Goal: Task Accomplishment & Management: Manage account settings

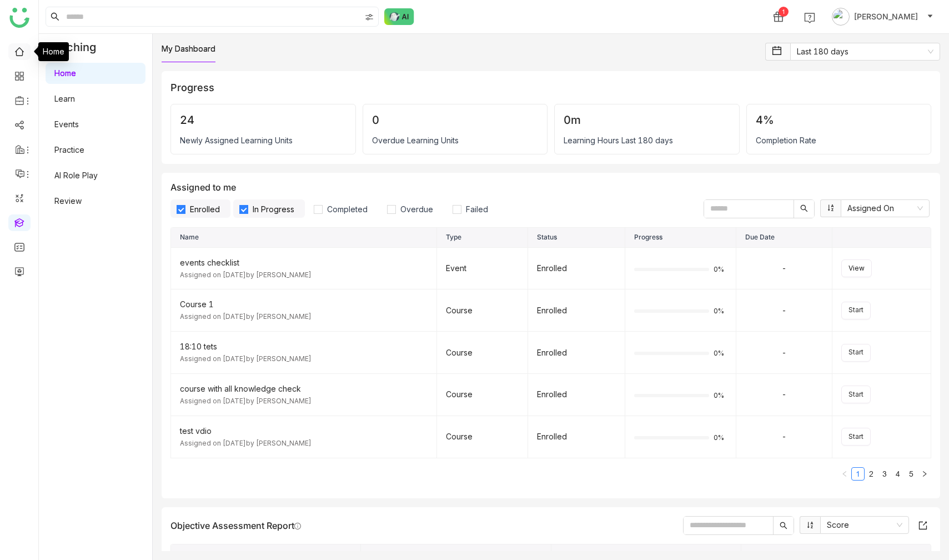
click at [16, 52] on link at bounding box center [19, 50] width 10 height 9
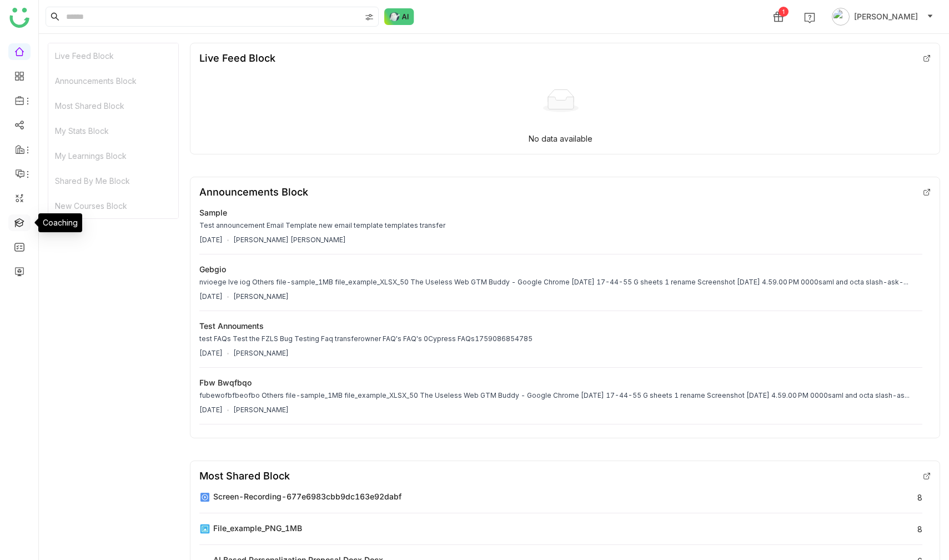
click at [21, 219] on link at bounding box center [19, 221] width 10 height 9
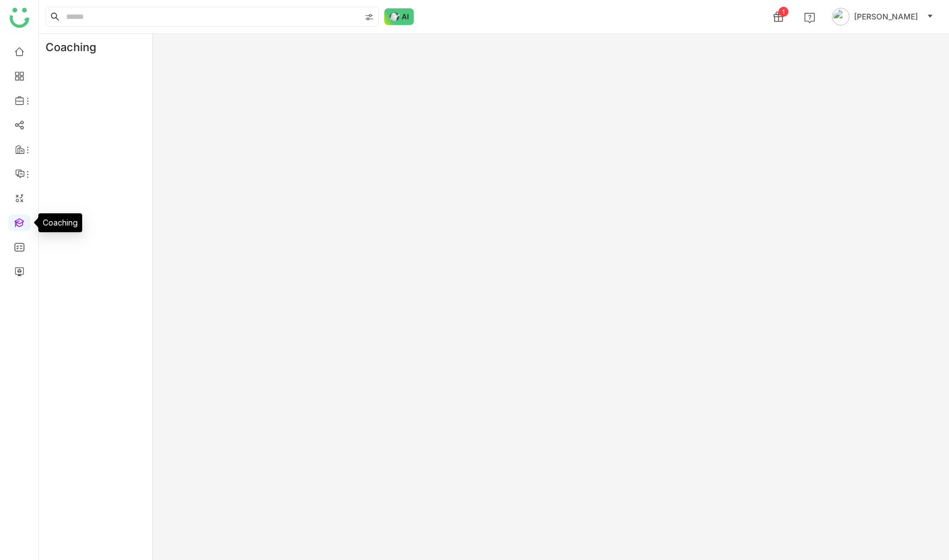
click at [18, 221] on link at bounding box center [19, 221] width 10 height 9
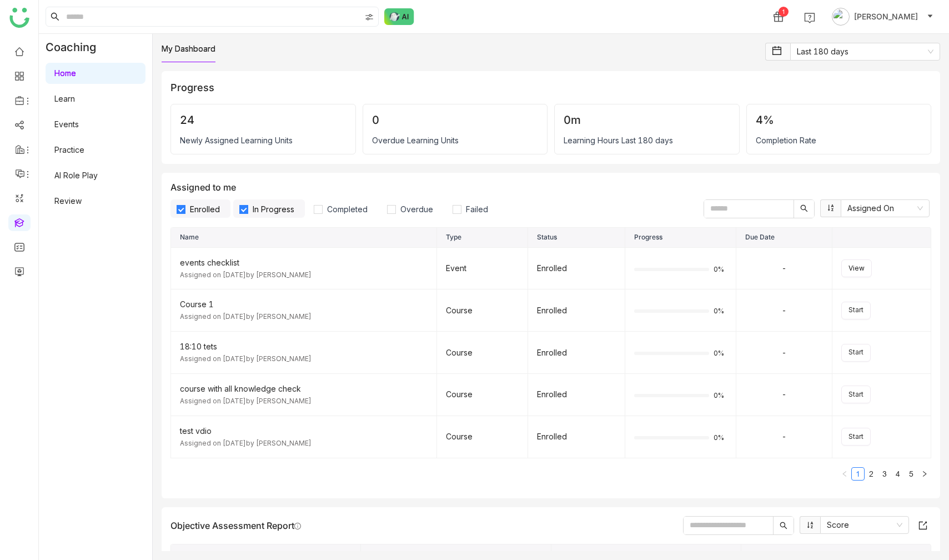
click at [74, 99] on link "Learn" at bounding box center [64, 98] width 21 height 9
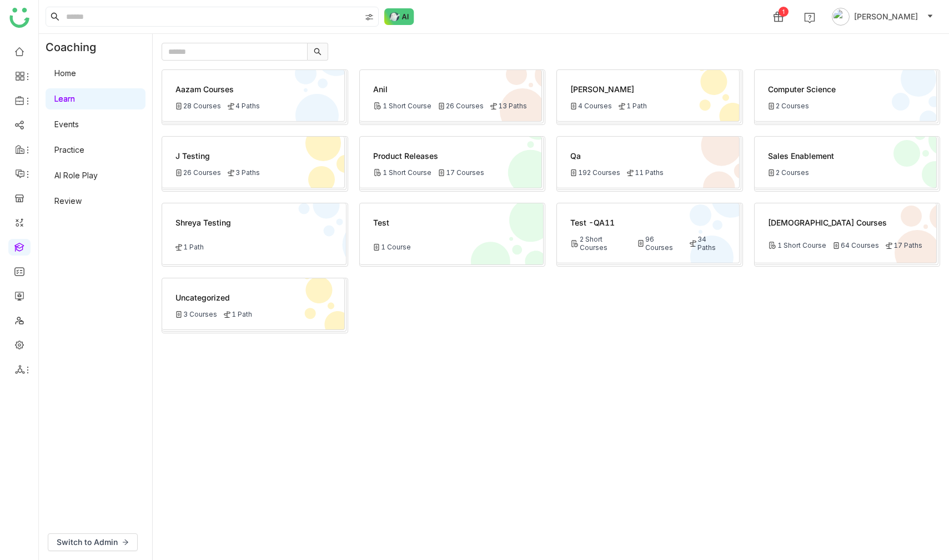
click at [267, 120] on div "Aazam Courses 28 Courses 4 Paths" at bounding box center [253, 96] width 183 height 52
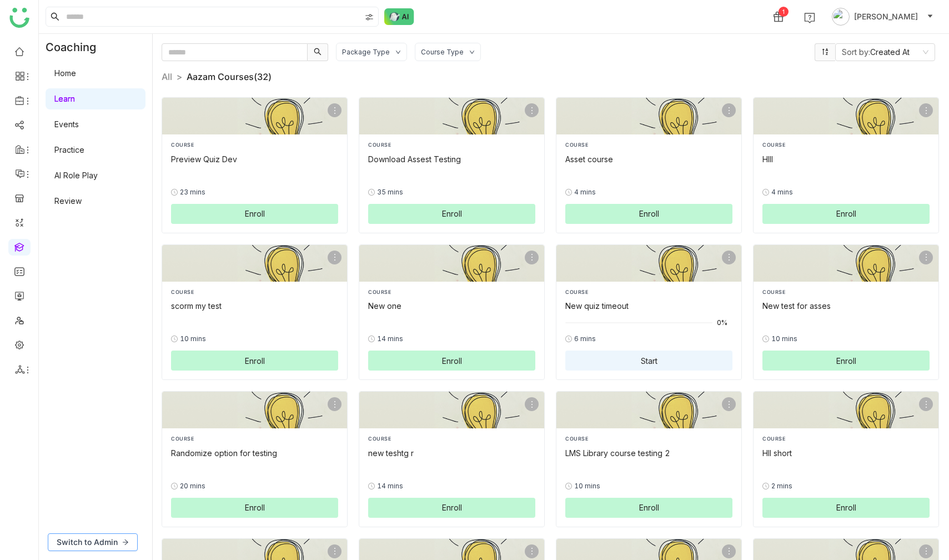
click at [118, 543] on button "Switch to Admin" at bounding box center [93, 542] width 90 height 18
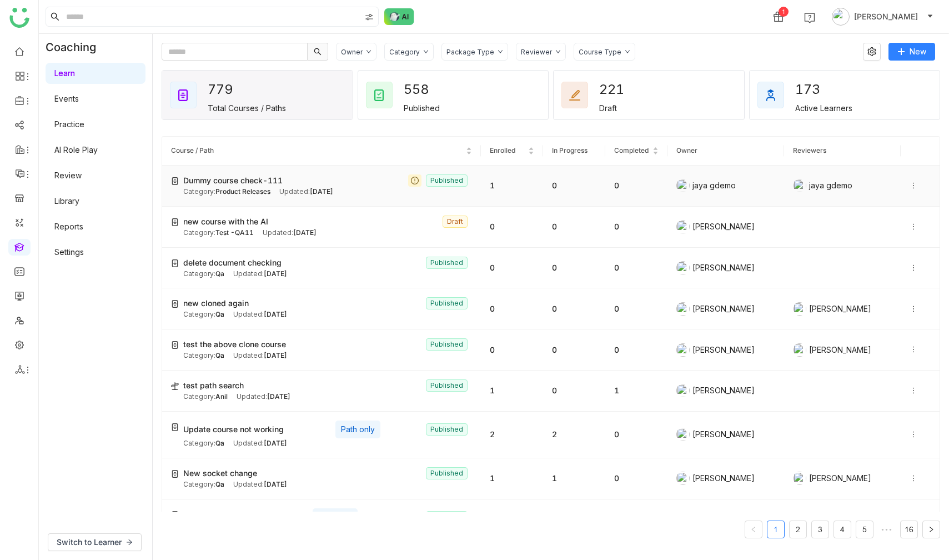
click at [313, 202] on td "Dummy course check-111 Published Category: Product Releases Updated: Oct 03, 20…" at bounding box center [321, 185] width 319 height 41
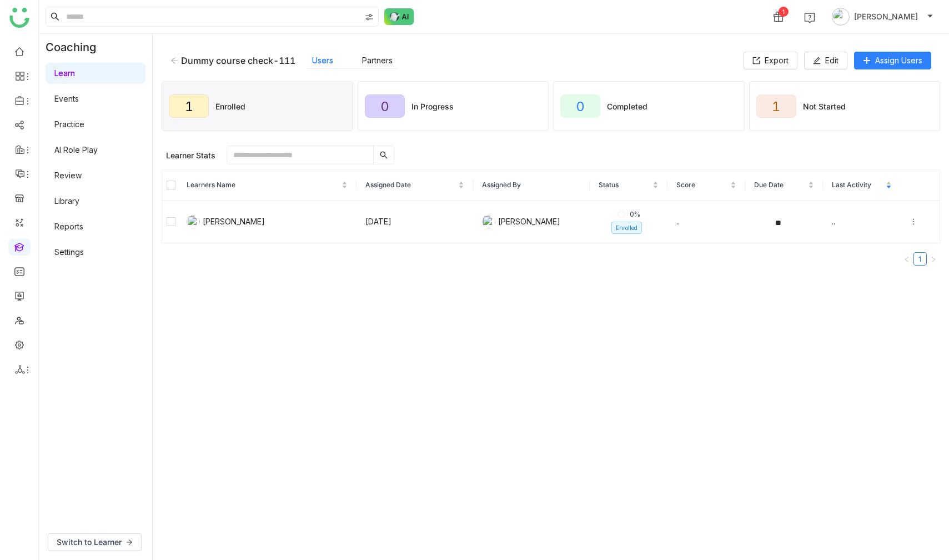
click at [171, 60] on icon at bounding box center [174, 60] width 7 height 6
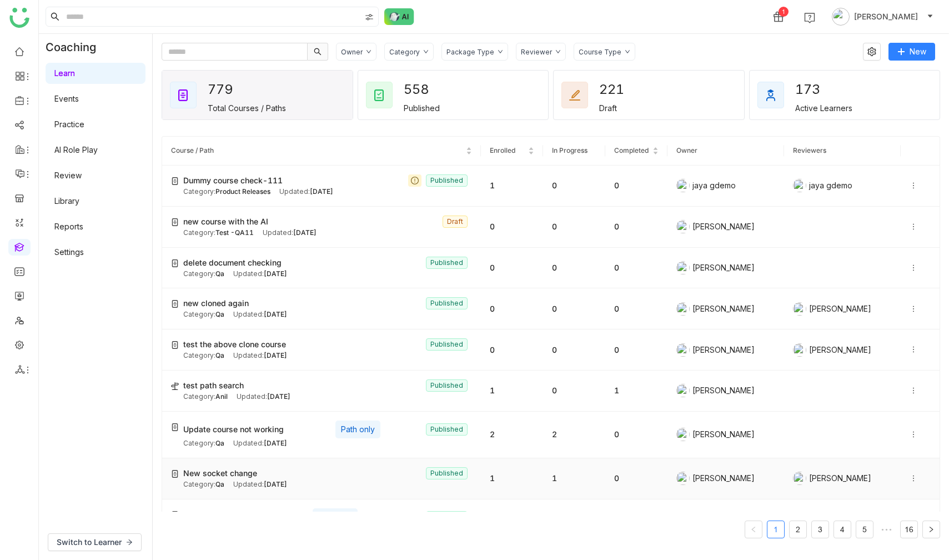
click at [326, 482] on div "Category: Qa Updated: Oct 01, 2025" at bounding box center [327, 484] width 289 height 11
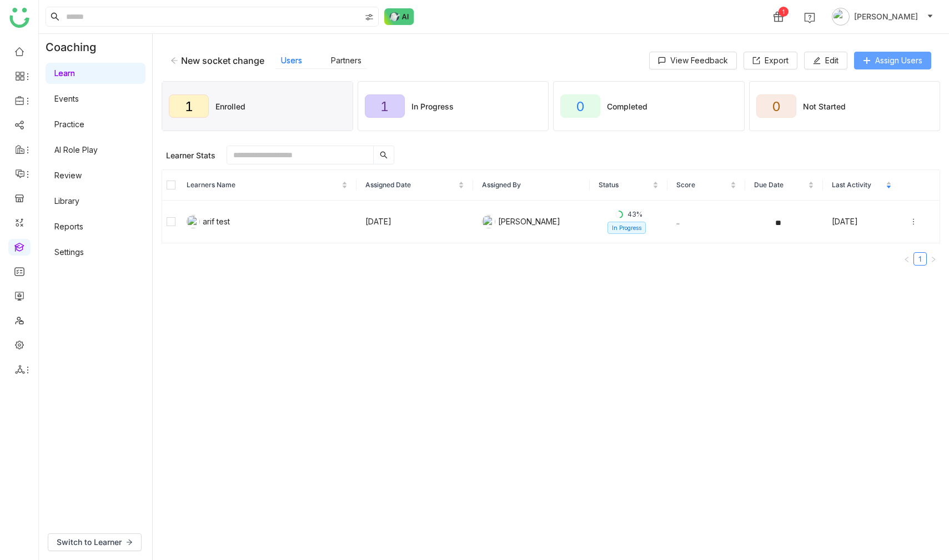
click at [886, 64] on span "Assign Users" at bounding box center [898, 60] width 47 height 12
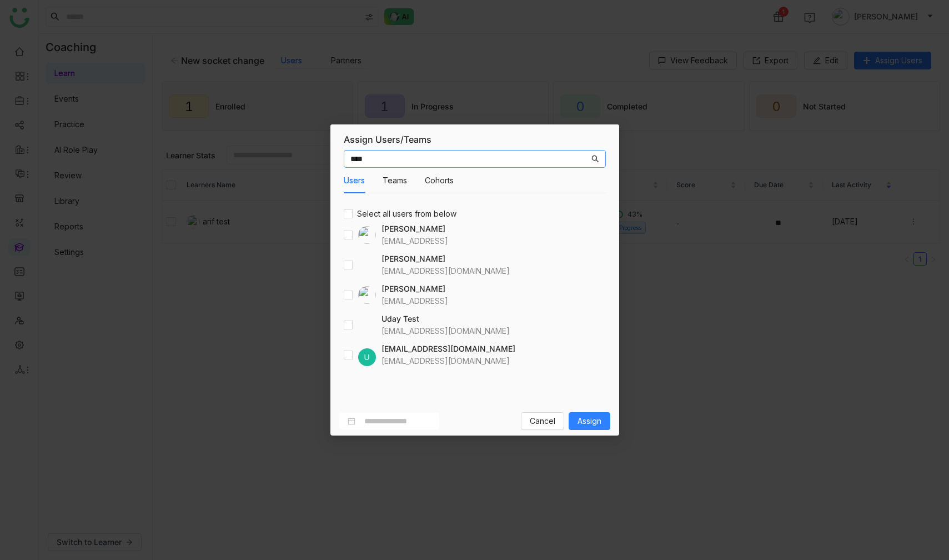
type input "****"
click at [599, 424] on span "Assign" at bounding box center [589, 421] width 24 height 12
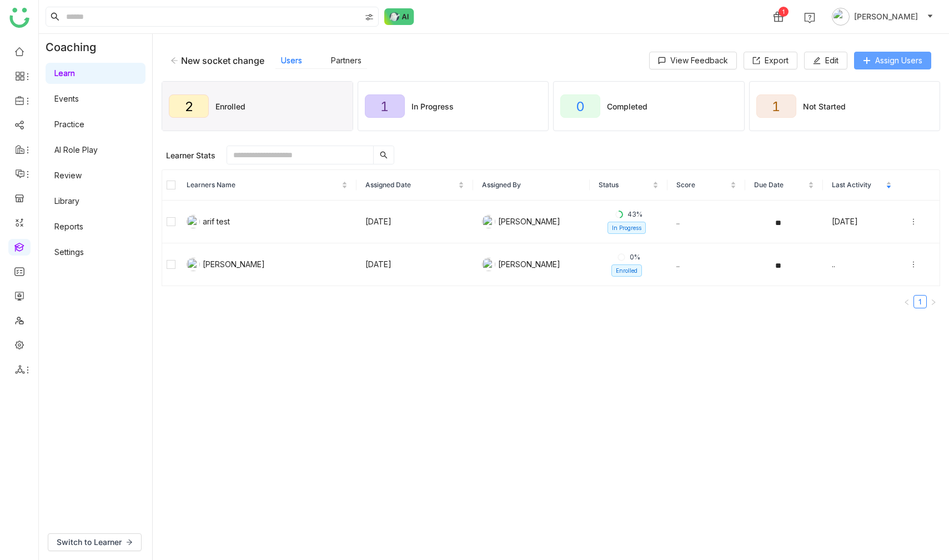
click at [892, 62] on span "Assign Users" at bounding box center [898, 60] width 47 height 12
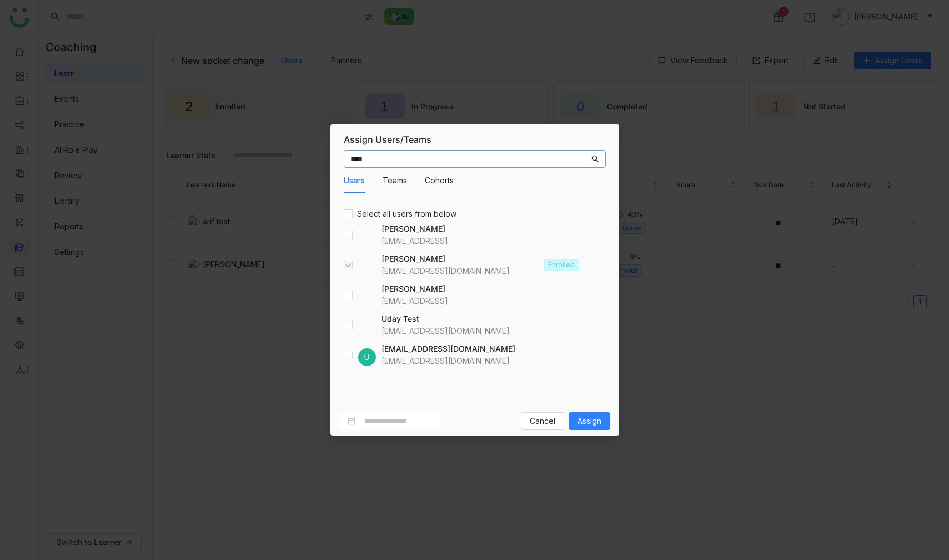
type input "****"
click at [598, 419] on span "Assign" at bounding box center [589, 421] width 24 height 12
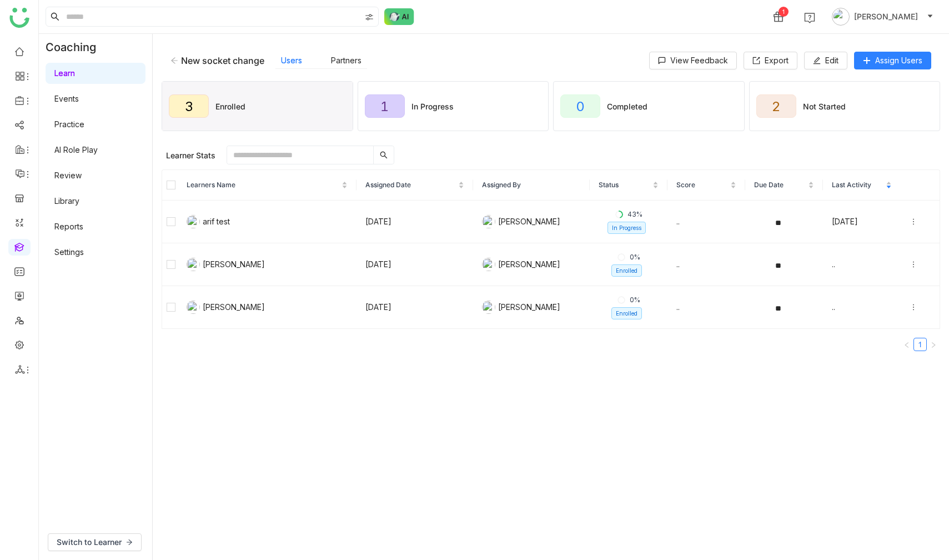
click at [175, 61] on icon at bounding box center [174, 60] width 7 height 6
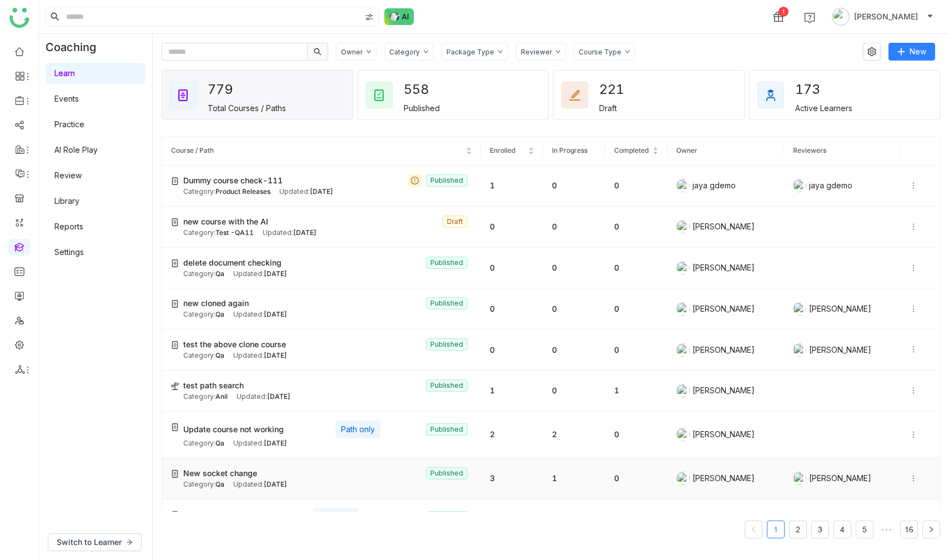
click at [276, 473] on div "New socket change Published" at bounding box center [327, 473] width 289 height 12
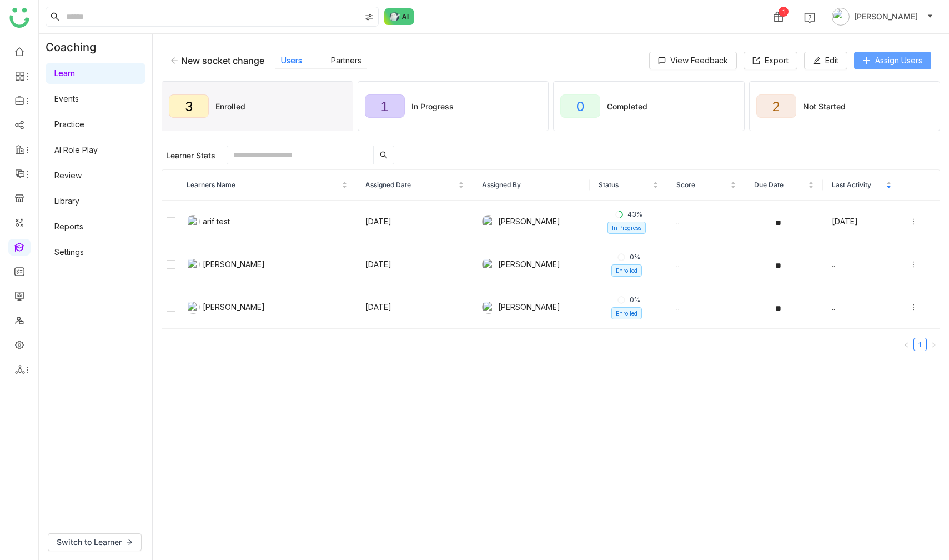
click at [888, 66] on span "Assign Users" at bounding box center [898, 60] width 47 height 12
click at [908, 306] on td at bounding box center [920, 307] width 39 height 43
click at [914, 306] on icon at bounding box center [914, 307] width 8 height 8
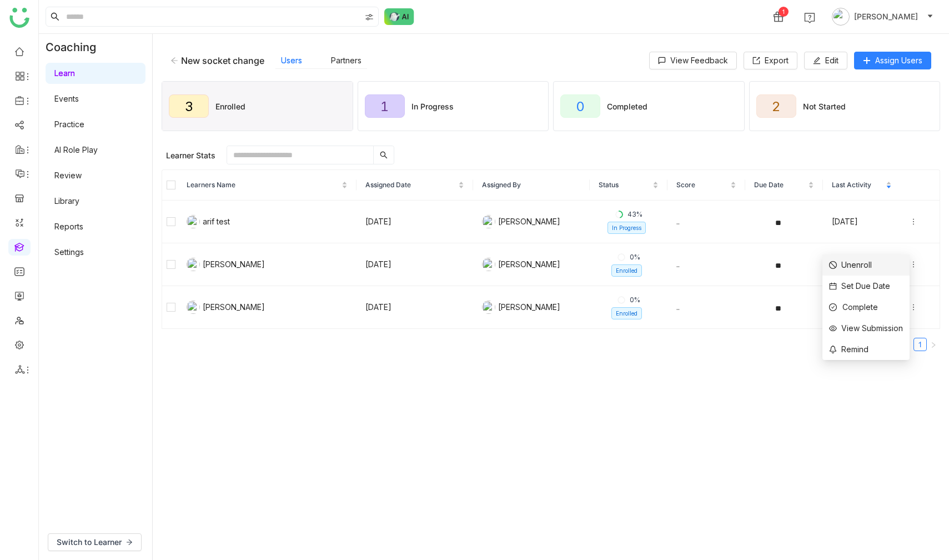
click at [863, 269] on div "Unenroll" at bounding box center [850, 265] width 43 height 12
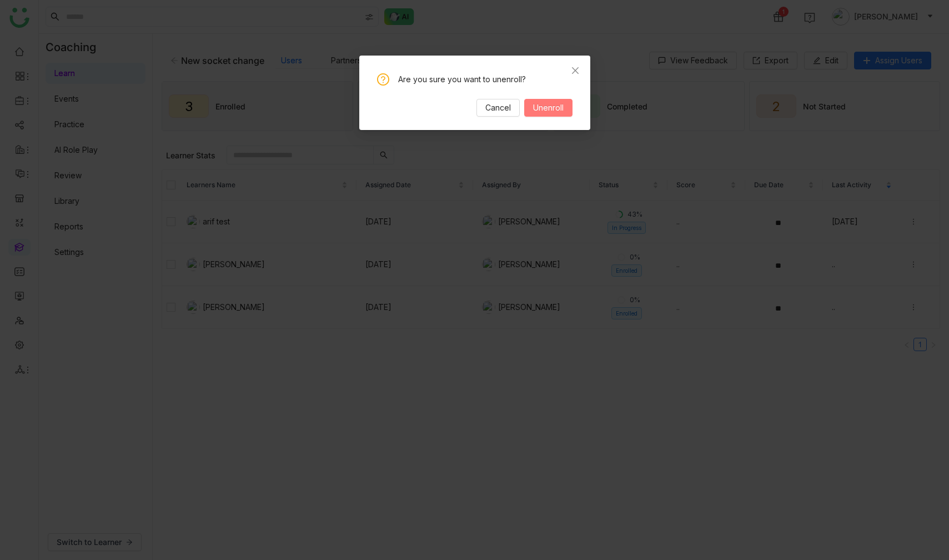
click at [556, 111] on span "Unenroll" at bounding box center [548, 108] width 31 height 12
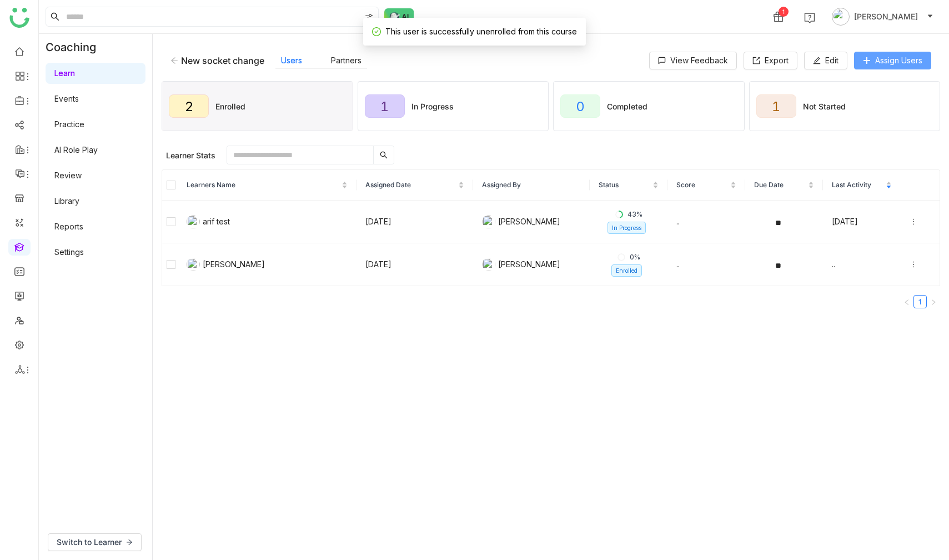
click at [901, 57] on span "Assign Users" at bounding box center [898, 60] width 47 height 12
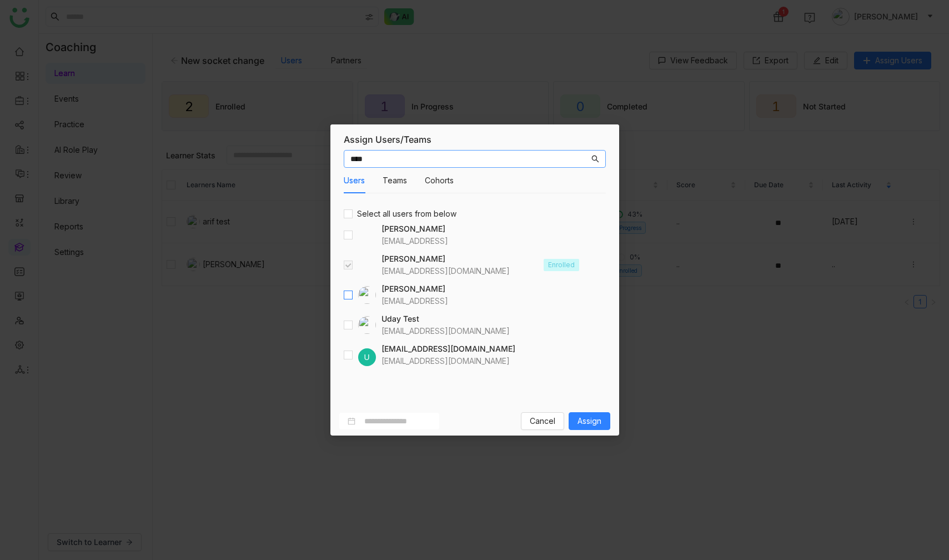
type input "****"
click at [581, 420] on span "Assign" at bounding box center [589, 421] width 24 height 12
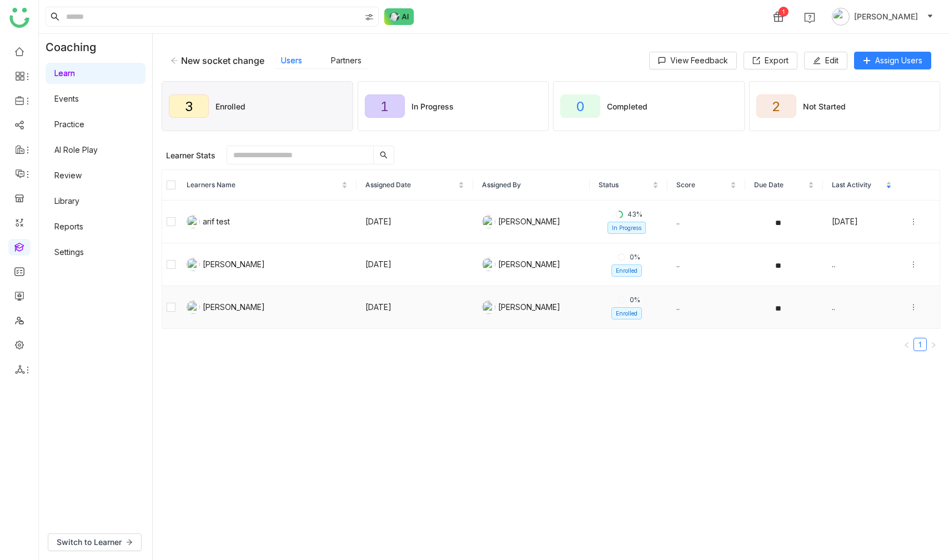
click at [914, 305] on icon at bounding box center [914, 307] width 8 height 8
click at [853, 270] on div "Unenroll" at bounding box center [850, 265] width 43 height 12
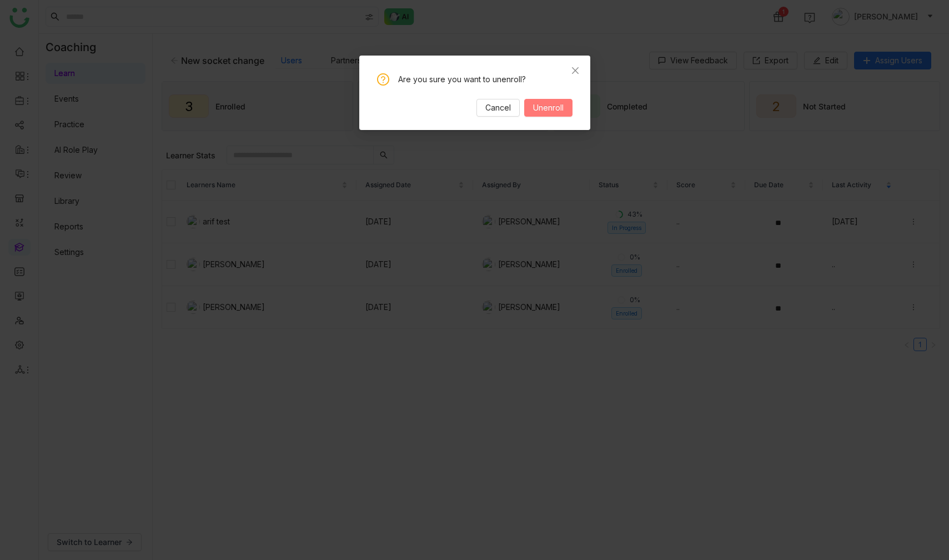
click at [557, 107] on span "Unenroll" at bounding box center [548, 108] width 31 height 12
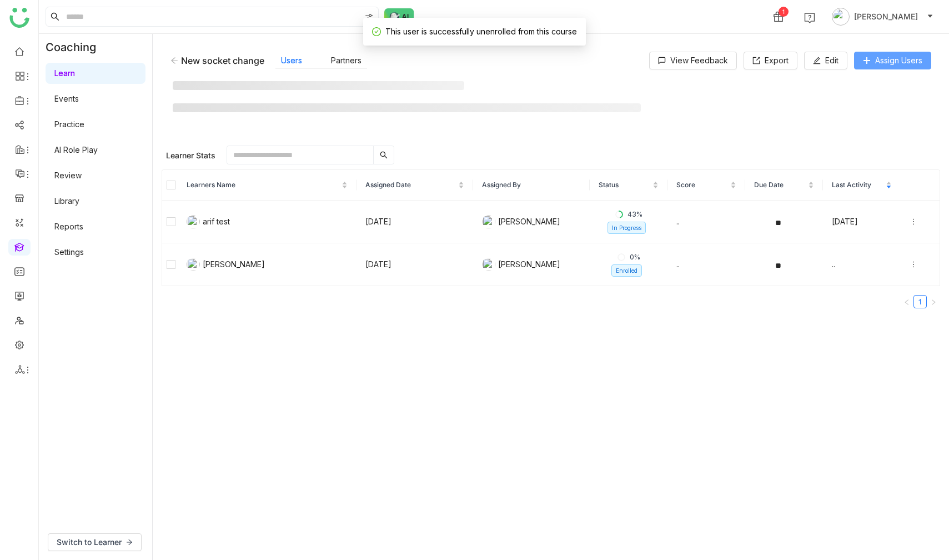
click at [897, 58] on span "Assign Users" at bounding box center [898, 60] width 47 height 12
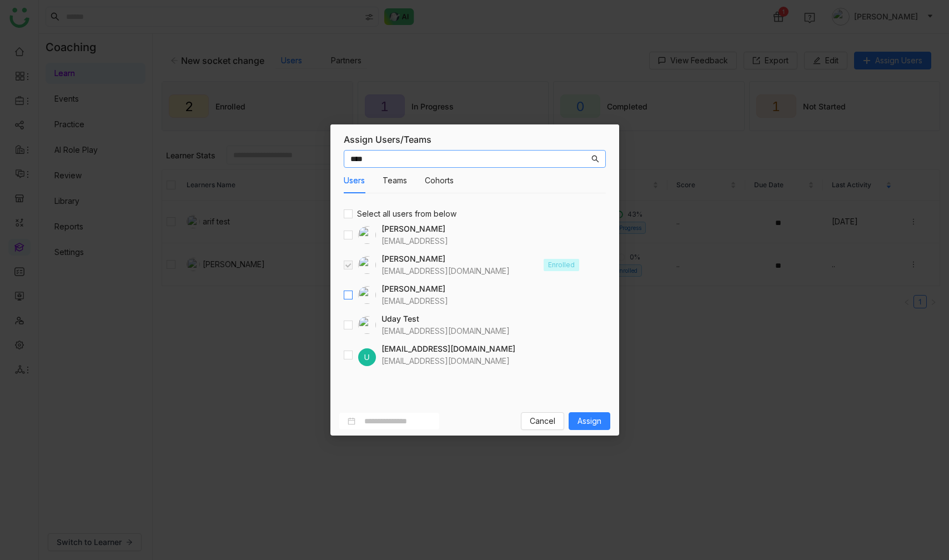
type input "****"
click at [590, 421] on span "Assign" at bounding box center [589, 421] width 24 height 12
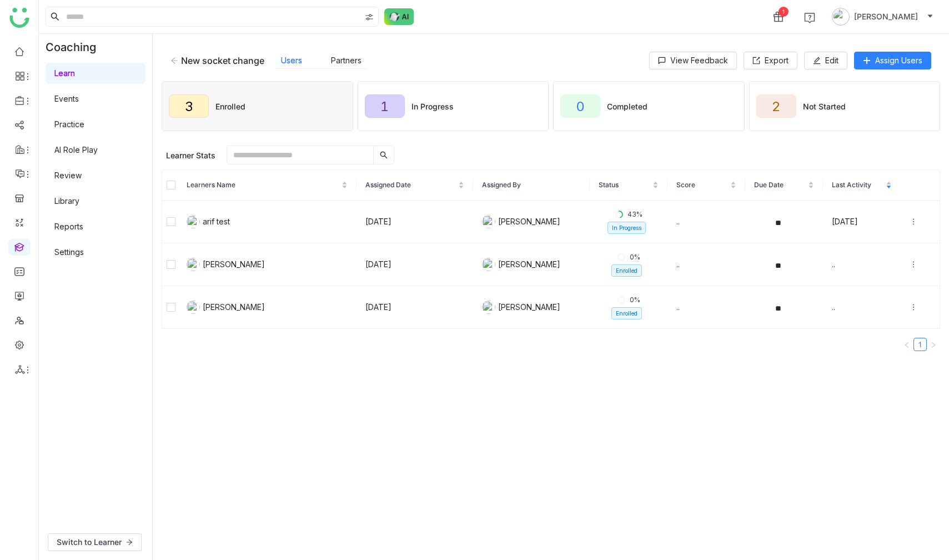
click at [58, 78] on link "Learn" at bounding box center [64, 72] width 21 height 9
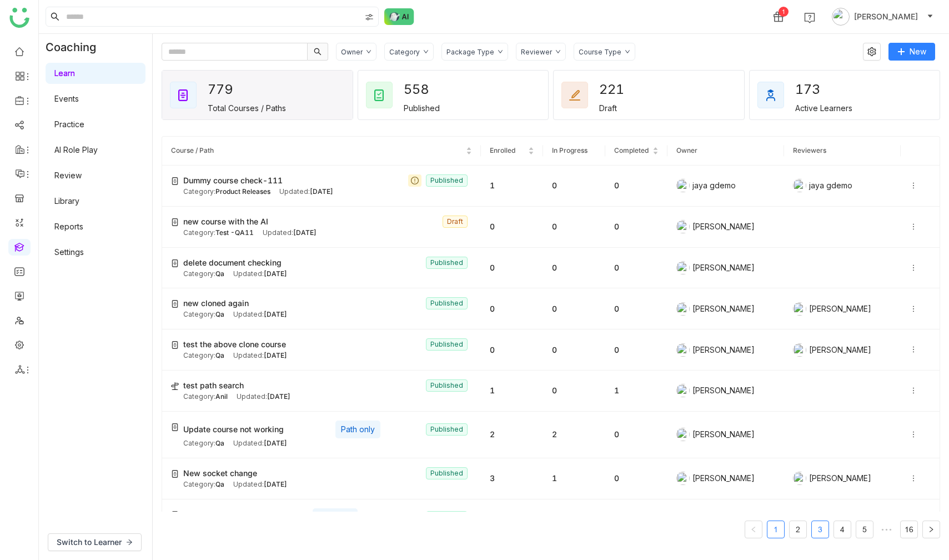
click at [822, 522] on link "3" at bounding box center [820, 529] width 17 height 17
